Goal: Task Accomplishment & Management: Manage account settings

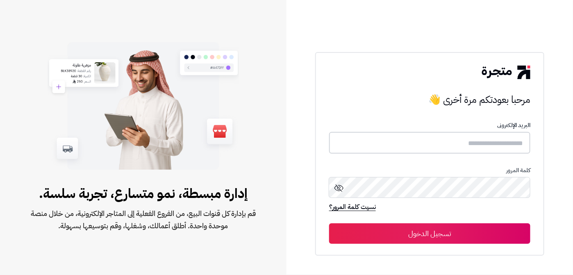
type input "**********"
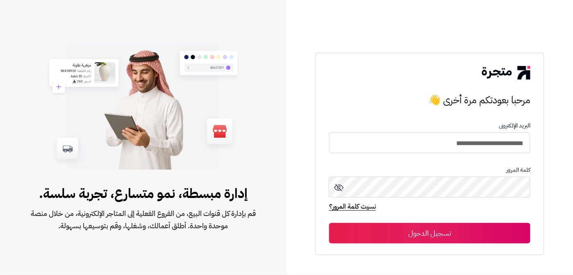
click at [452, 229] on button "تسجيل الدخول" at bounding box center [429, 233] width 201 height 20
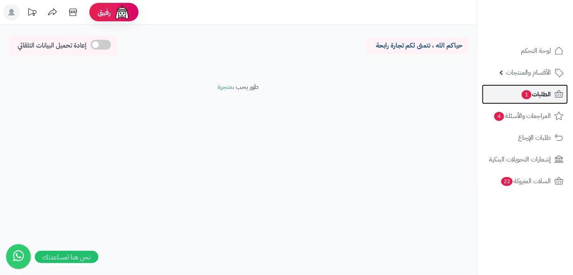
click at [517, 96] on link "الطلبات 1" at bounding box center [525, 94] width 86 height 20
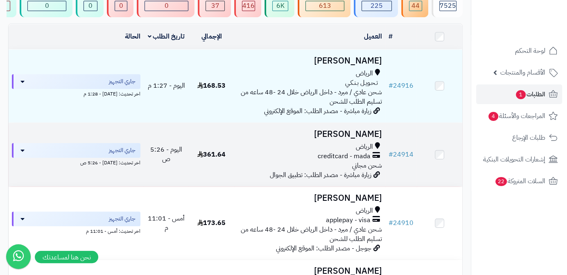
scroll to position [74, 0]
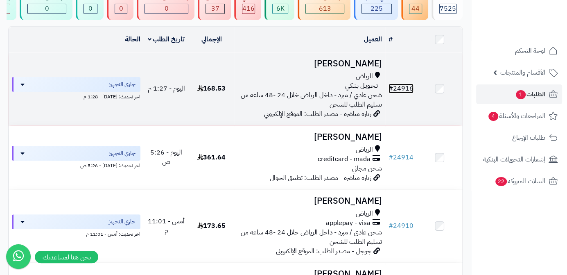
click at [408, 93] on link "# 24916" at bounding box center [401, 89] width 25 height 10
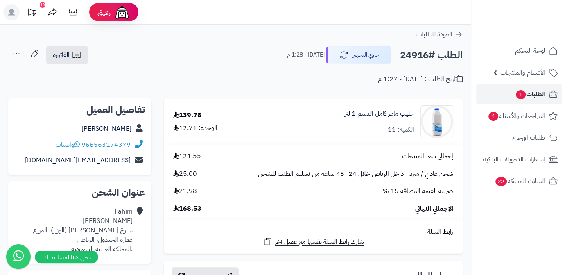
drag, startPoint x: 88, startPoint y: 129, endPoint x: 131, endPoint y: 134, distance: 43.3
click at [131, 134] on div "Fahim Mustafa" at bounding box center [80, 129] width 130 height 16
copy link "Fahim Mustafa"
click at [426, 56] on h2 "الطلب #24916" at bounding box center [431, 55] width 63 height 17
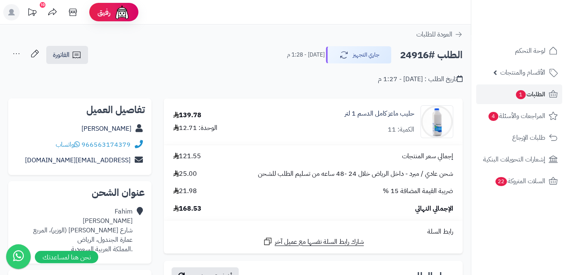
copy h2 "24916"
drag, startPoint x: 203, startPoint y: 208, endPoint x: 181, endPoint y: 210, distance: 22.3
click at [181, 210] on div "الإجمالي النهائي 168.53" at bounding box center [313, 208] width 292 height 9
copy span "168.53"
drag, startPoint x: 415, startPoint y: 113, endPoint x: 323, endPoint y: 109, distance: 92.2
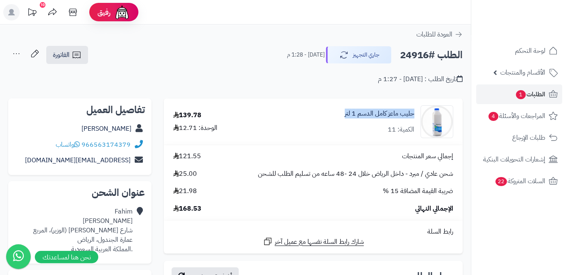
click at [323, 109] on div "حليب ماعز كامل الدسم 1 لتر الكمية: 11" at bounding box center [362, 121] width 193 height 33
copy link "حليب ماعز كامل الدسم 1 لتر"
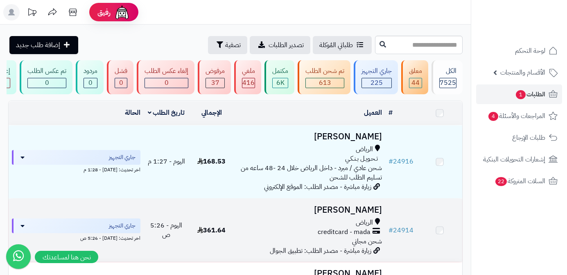
scroll to position [75, 0]
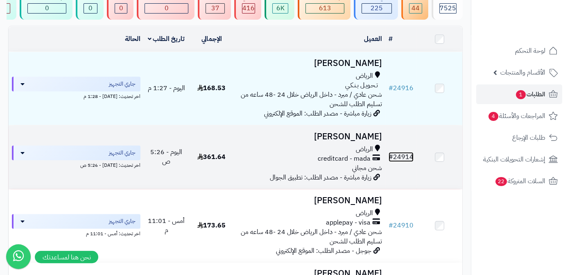
click at [411, 161] on link "# 24914" at bounding box center [401, 157] width 25 height 10
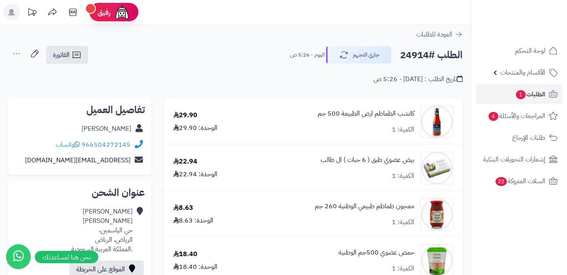
drag, startPoint x: 92, startPoint y: 127, endPoint x: 131, endPoint y: 130, distance: 38.6
click at [131, 130] on div "عبدالعزيز محمد" at bounding box center [80, 129] width 130 height 16
copy link "عبدالعزيز محمد"
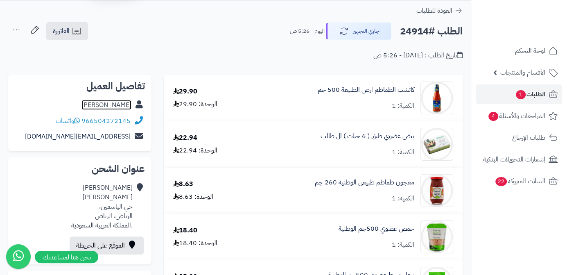
scroll to position [37, 0]
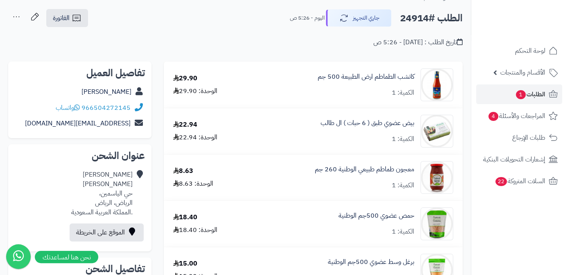
click at [398, 14] on div "الطلب #24914 جاري التجهيز اليوم - 5:26 ص" at bounding box center [373, 17] width 180 height 17
click at [401, 16] on h2 "الطلب #24914" at bounding box center [431, 18] width 63 height 17
drag, startPoint x: 401, startPoint y: 16, endPoint x: 385, endPoint y: 19, distance: 15.5
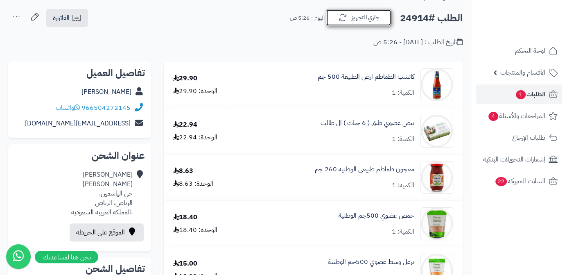
click at [385, 19] on button "جاري التجهيز" at bounding box center [359, 17] width 66 height 17
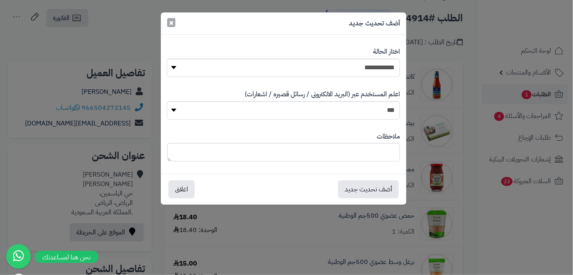
click at [172, 24] on span "×" at bounding box center [171, 22] width 5 height 12
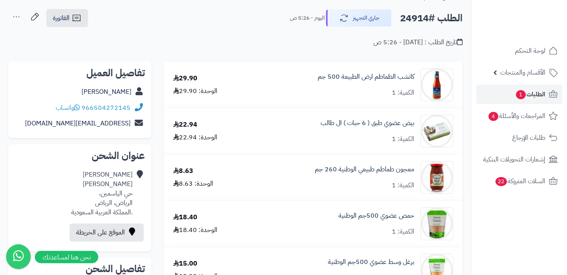
click at [404, 17] on h2 "الطلب #24914" at bounding box center [431, 18] width 63 height 17
copy h2 "24914"
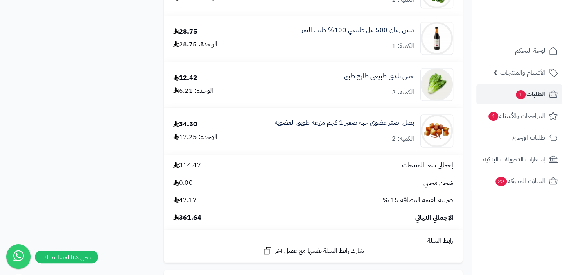
scroll to position [745, 0]
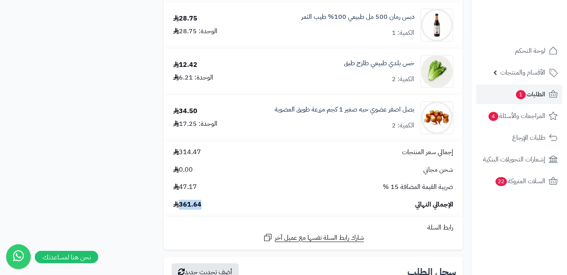
drag, startPoint x: 204, startPoint y: 206, endPoint x: 181, endPoint y: 210, distance: 23.2
click at [181, 209] on div "الإجمالي النهائي 361.64" at bounding box center [313, 204] width 292 height 9
copy span "361.64"
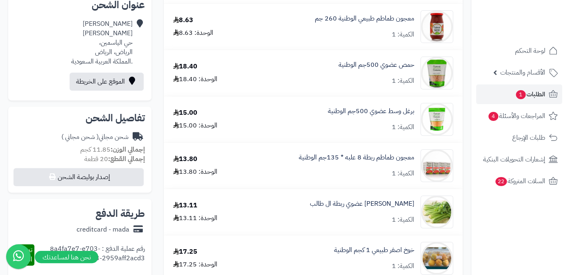
scroll to position [186, 0]
